Goal: Information Seeking & Learning: Learn about a topic

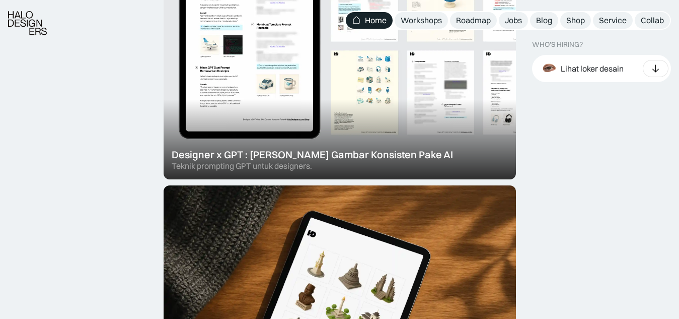
scroll to position [436, 0]
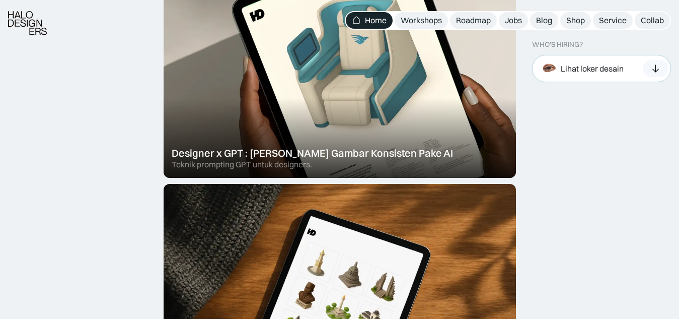
click at [569, 64] on div "Lihat loker desain" at bounding box center [592, 68] width 63 height 11
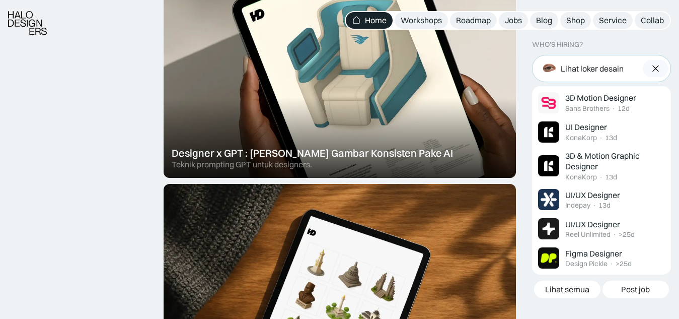
click at [569, 64] on div "Lihat loker desain" at bounding box center [592, 68] width 63 height 11
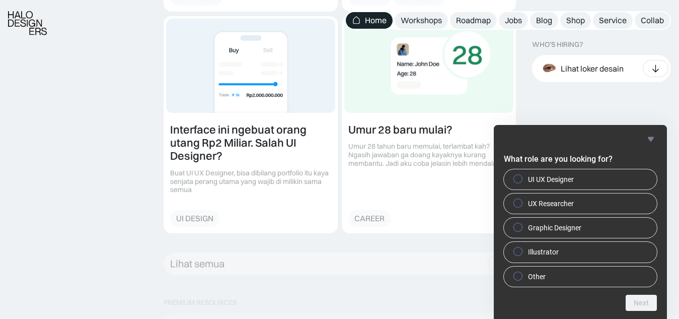
scroll to position [1419, 0]
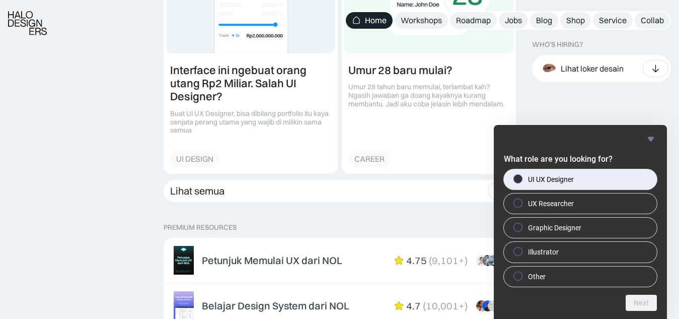
click at [552, 174] on span "UI UX Designer" at bounding box center [551, 179] width 46 height 10
click at [522, 175] on input "UI UX Designer" at bounding box center [518, 178] width 7 height 7
radio input "true"
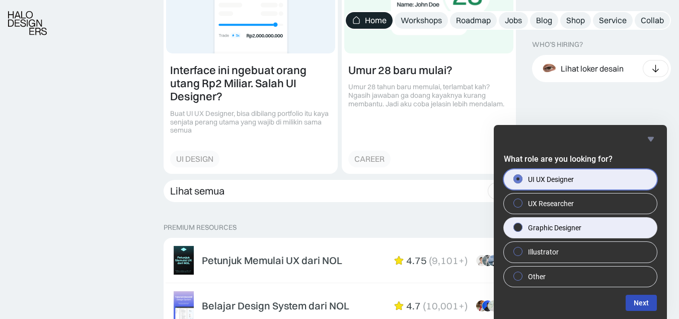
click at [538, 228] on span "Graphic Designer" at bounding box center [554, 228] width 53 height 10
click at [522, 228] on input "Graphic Designer" at bounding box center [518, 227] width 7 height 7
radio input "true"
click at [534, 177] on span "UI UX Designer" at bounding box center [551, 179] width 46 height 10
click at [522, 177] on input "UI UX Designer" at bounding box center [518, 178] width 7 height 7
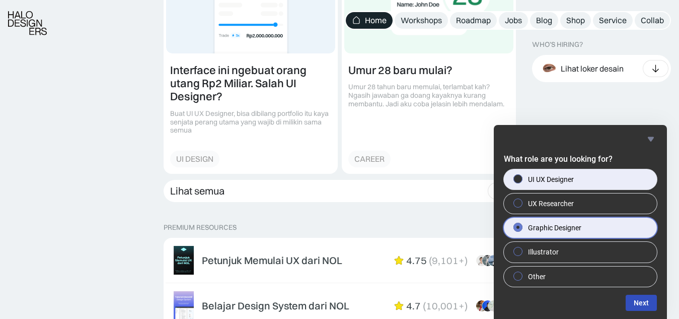
radio input "true"
click at [614, 228] on label "Graphic Designer" at bounding box center [580, 228] width 153 height 20
click at [522, 228] on input "Graphic Designer" at bounding box center [518, 227] width 7 height 7
radio input "true"
click at [605, 181] on label "UI UX Designer" at bounding box center [580, 179] width 153 height 20
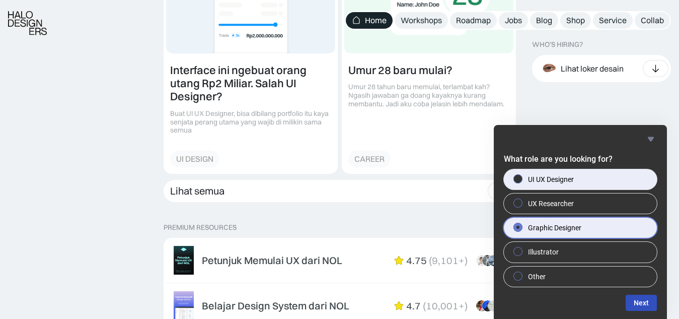
click at [522, 181] on input "UI UX Designer" at bounding box center [518, 178] width 7 height 7
radio input "true"
radio input "false"
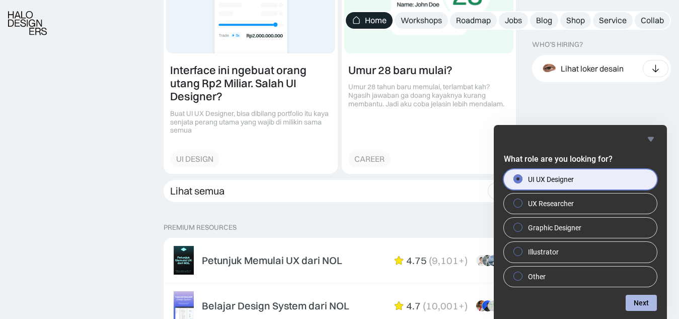
click at [647, 298] on button "Next" at bounding box center [641, 303] width 31 height 16
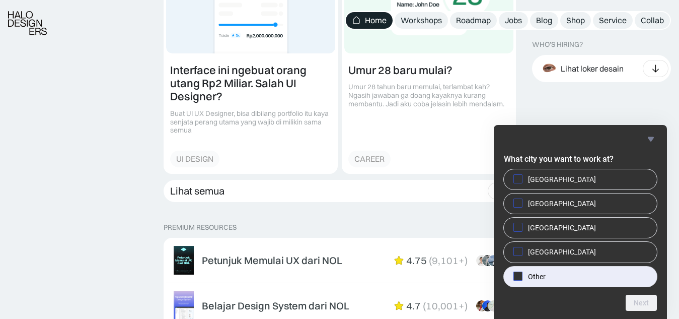
click at [557, 275] on label "Other" at bounding box center [580, 276] width 153 height 20
click at [522, 275] on input "Other" at bounding box center [518, 275] width 7 height 7
checkbox input "true"
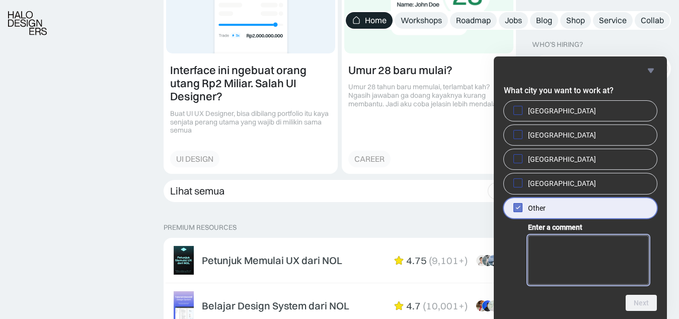
click at [570, 277] on textarea "Enter a comment" at bounding box center [588, 259] width 121 height 49
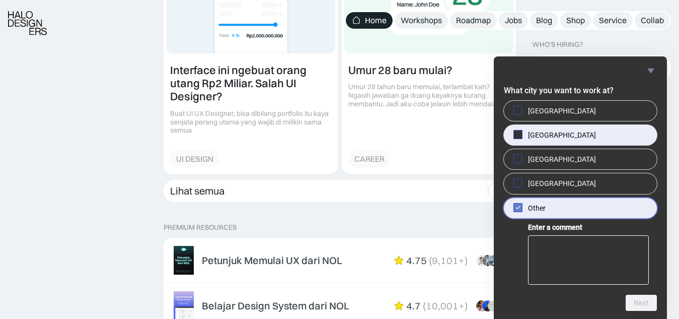
click at [530, 131] on span "[GEOGRAPHIC_DATA]" at bounding box center [562, 135] width 68 height 10
click at [522, 131] on input "[GEOGRAPHIC_DATA]" at bounding box center [518, 134] width 7 height 7
click at [522, 134] on span at bounding box center [518, 134] width 9 height 9
click at [522, 134] on input "[GEOGRAPHIC_DATA]" at bounding box center [518, 134] width 7 height 7
checkbox input "false"
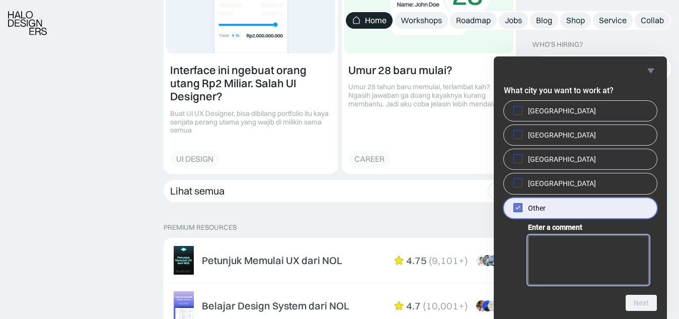
click at [557, 264] on textarea "Enter a comment" at bounding box center [588, 259] width 121 height 49
type textarea "[GEOGRAPHIC_DATA]"
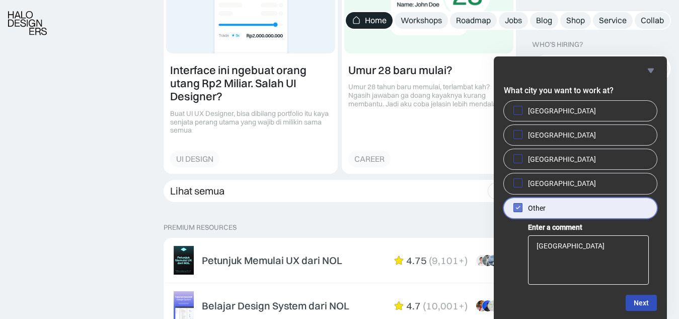
click at [650, 292] on form "What city you want to work at? [GEOGRAPHIC_DATA] [GEOGRAPHIC_DATA] [GEOGRAPHIC_…" at bounding box center [580, 198] width 173 height 226
click at [645, 299] on button "Next" at bounding box center [641, 303] width 31 height 16
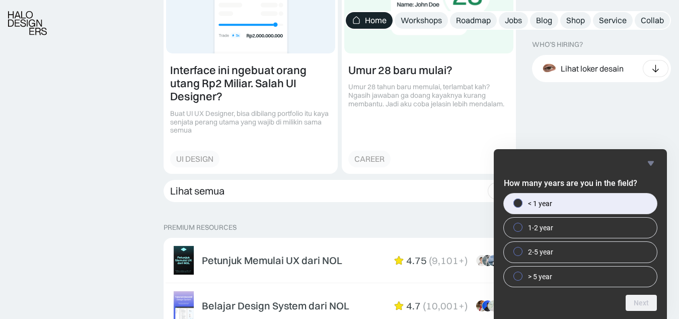
click at [567, 209] on label "< 1 year" at bounding box center [580, 203] width 153 height 20
click at [522, 206] on input "< 1 year" at bounding box center [518, 202] width 7 height 7
radio input "true"
click at [649, 301] on button "Next" at bounding box center [641, 303] width 31 height 16
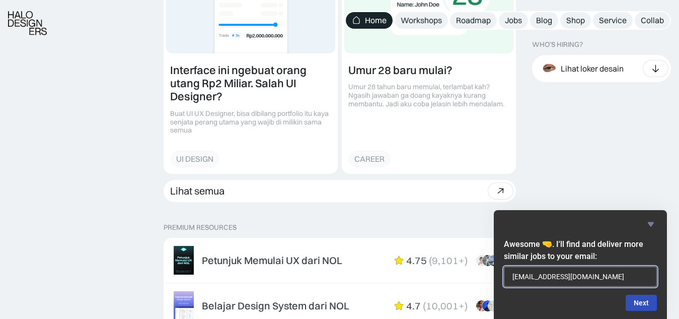
type input "[EMAIL_ADDRESS][DOMAIN_NAME]"
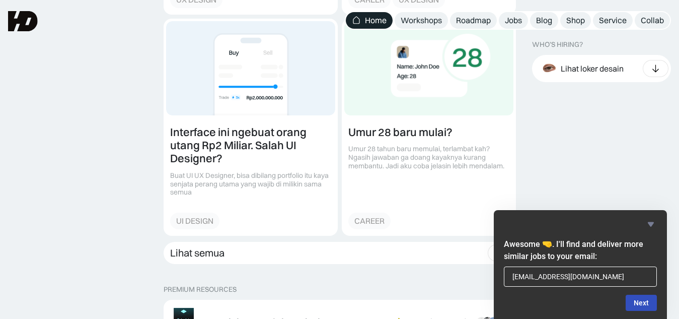
scroll to position [1357, 0]
click at [634, 304] on button "Next" at bounding box center [641, 303] width 31 height 16
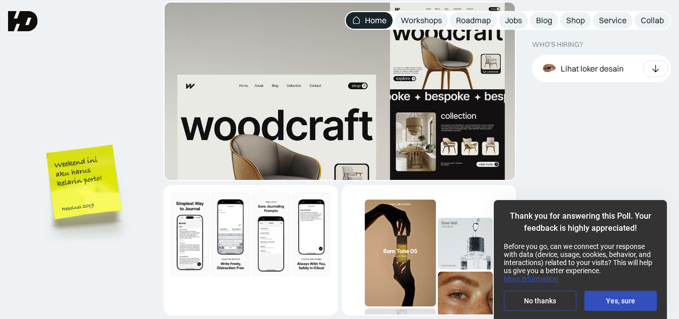
scroll to position [1827, 0]
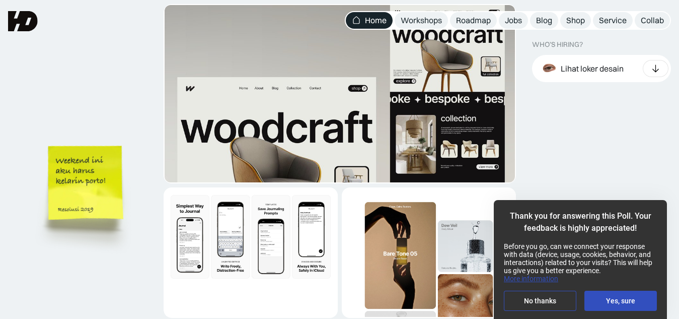
click at [81, 192] on img at bounding box center [87, 198] width 114 height 124
click at [104, 198] on img at bounding box center [87, 198] width 114 height 124
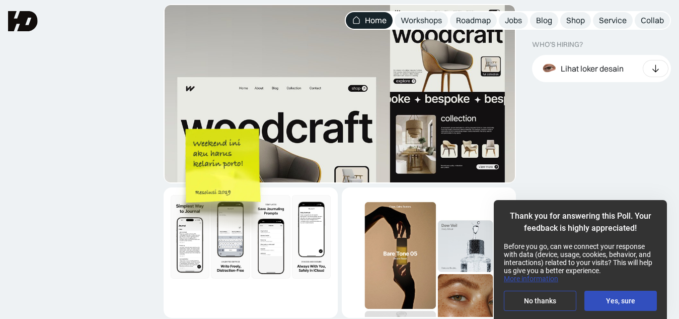
click at [244, 159] on img at bounding box center [225, 181] width 114 height 124
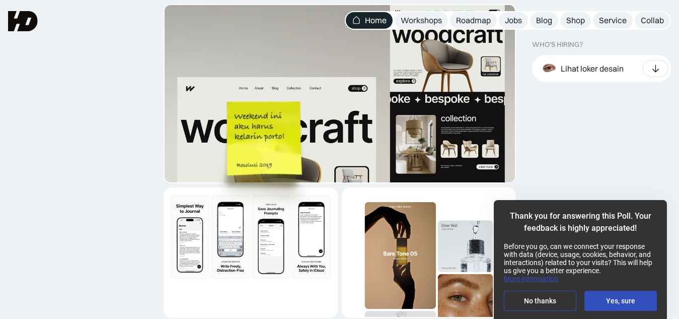
click at [285, 143] on img at bounding box center [266, 154] width 114 height 124
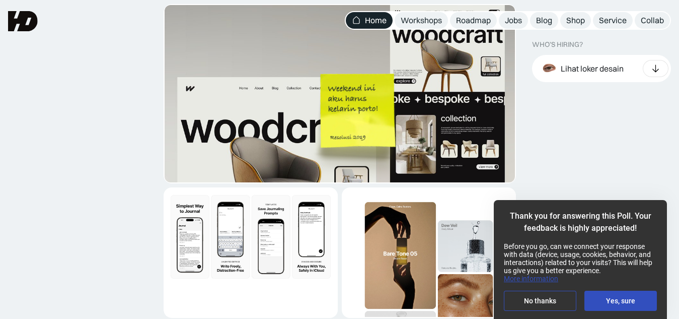
click at [334, 134] on img at bounding box center [360, 126] width 114 height 124
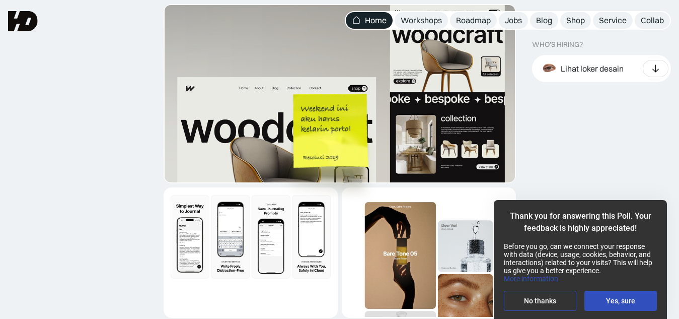
click at [328, 165] on img at bounding box center [332, 147] width 114 height 124
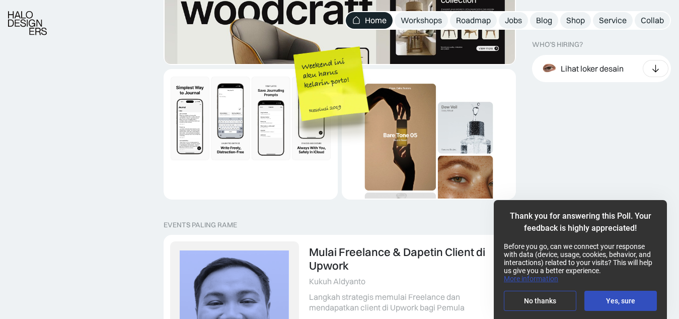
scroll to position [1949, 0]
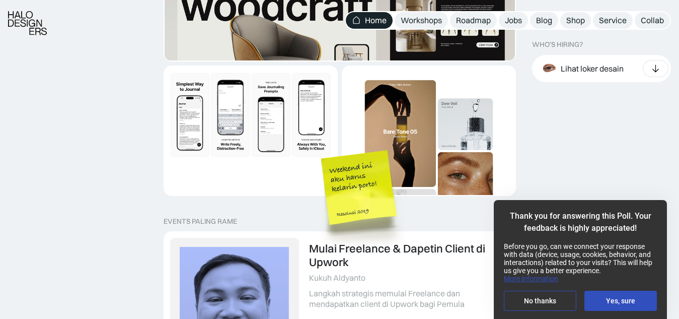
click at [347, 211] on img at bounding box center [362, 201] width 92 height 102
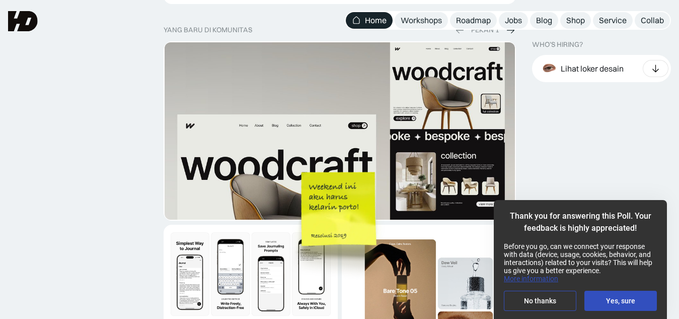
scroll to position [1788, 0]
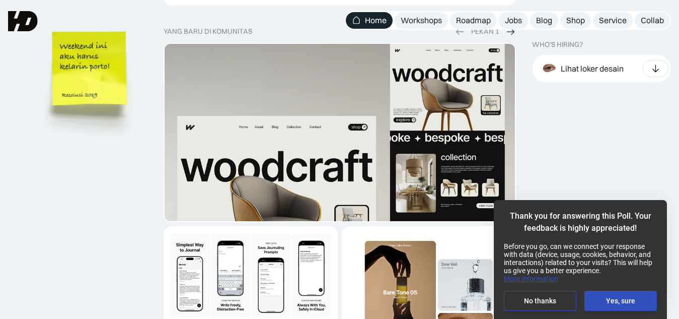
click at [90, 55] on img at bounding box center [91, 84] width 114 height 124
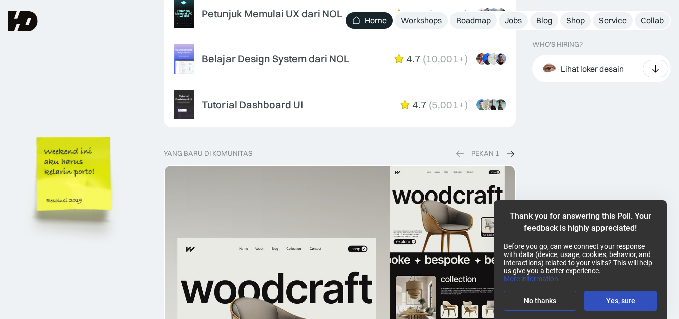
scroll to position [1666, 0]
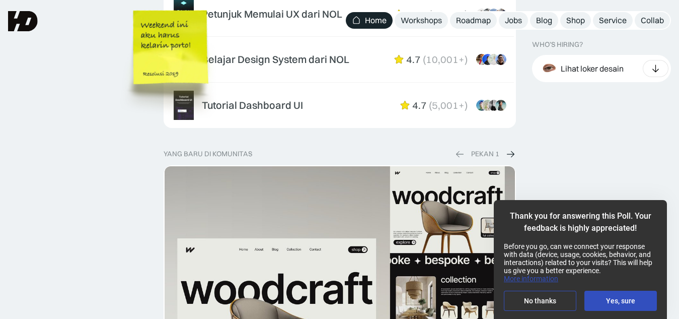
click at [202, 115] on img at bounding box center [172, 63] width 114 height 124
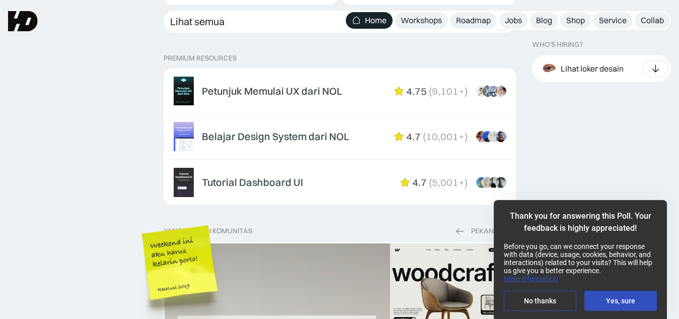
scroll to position [1588, 0]
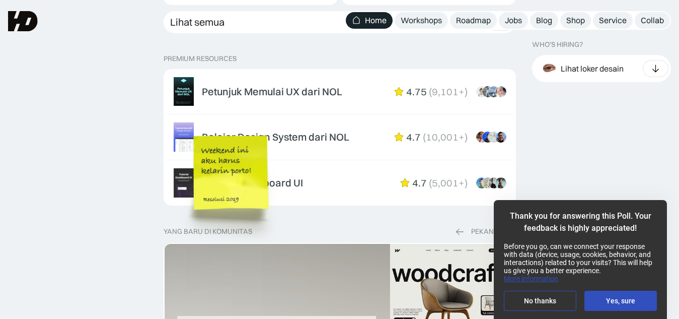
click at [277, 148] on img at bounding box center [233, 188] width 114 height 124
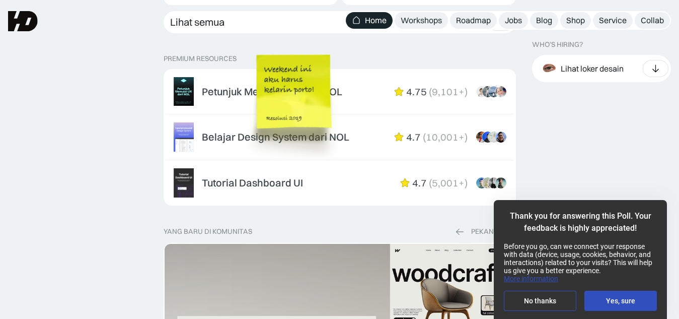
click at [286, 84] on img at bounding box center [296, 107] width 114 height 124
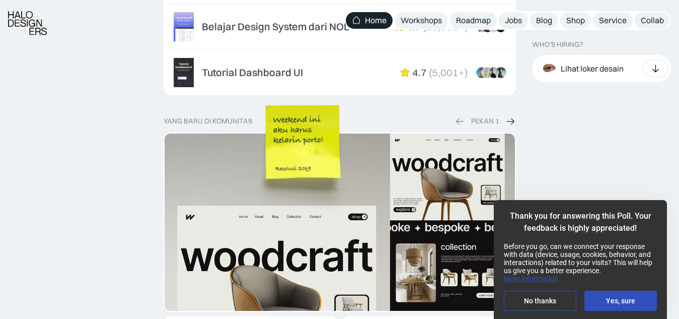
scroll to position [1699, 0]
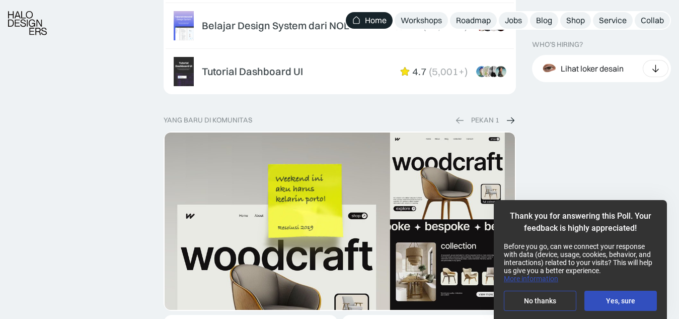
click at [359, 243] on img at bounding box center [307, 217] width 114 height 124
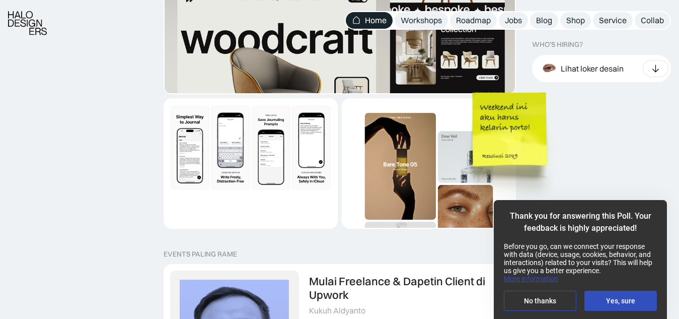
scroll to position [1916, 0]
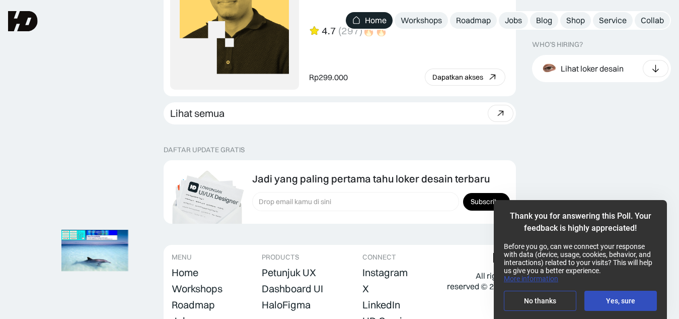
scroll to position [2820, 0]
click at [455, 22] on link "Roadmap" at bounding box center [473, 20] width 47 height 17
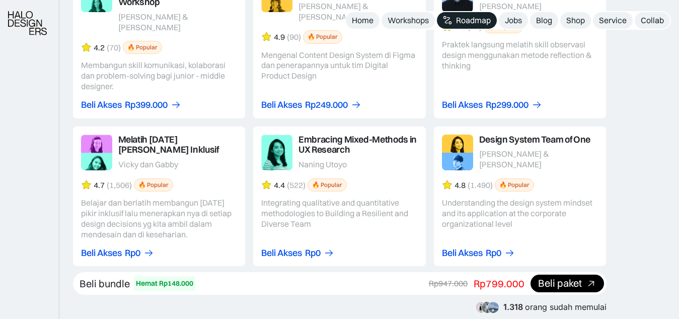
scroll to position [1772, 0]
